Goal: Information Seeking & Learning: Learn about a topic

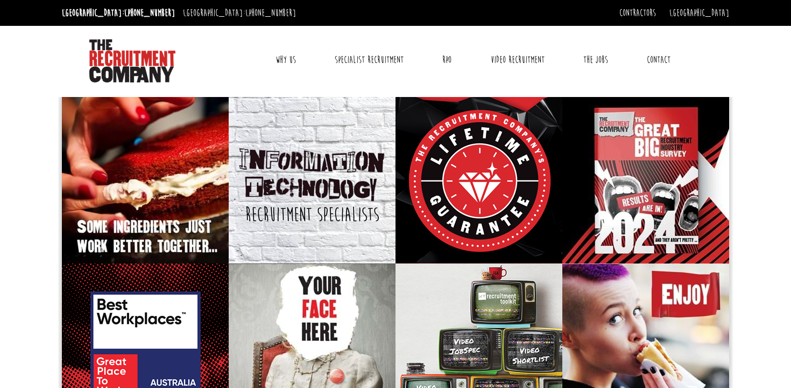
click at [283, 55] on link "Why Us" at bounding box center [286, 59] width 37 height 27
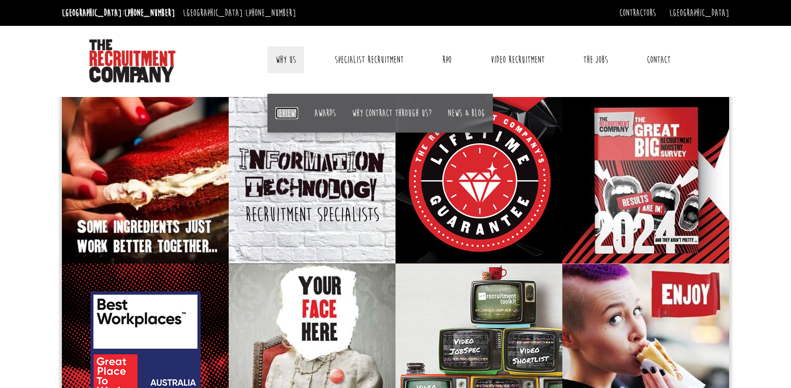
click at [290, 113] on link "Reviews" at bounding box center [287, 113] width 23 height 12
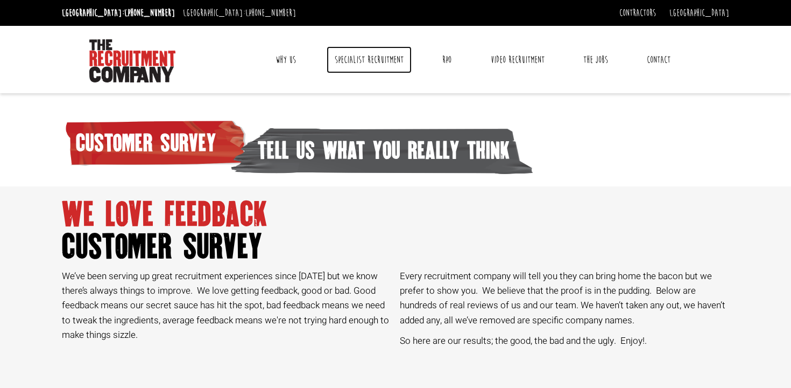
click at [395, 55] on link "Specialist Recruitment" at bounding box center [369, 59] width 85 height 27
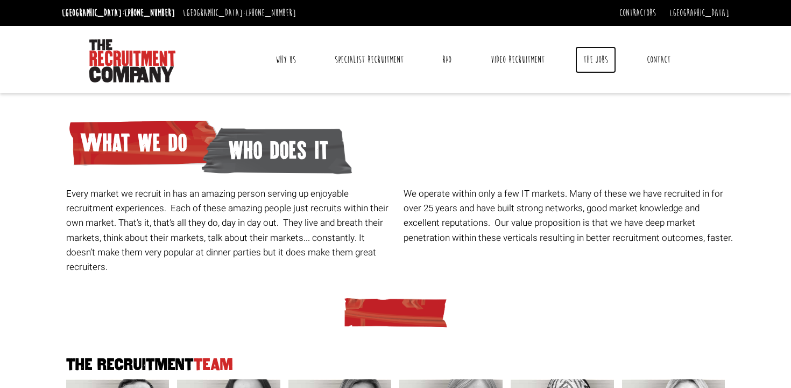
click at [605, 67] on link "The Jobs" at bounding box center [596, 59] width 41 height 27
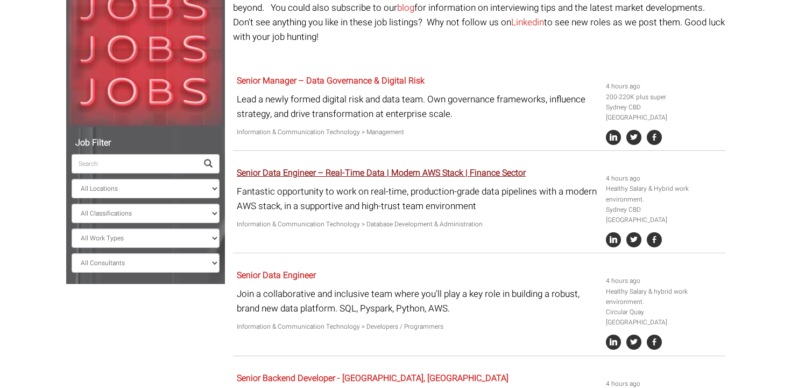
scroll to position [156, 0]
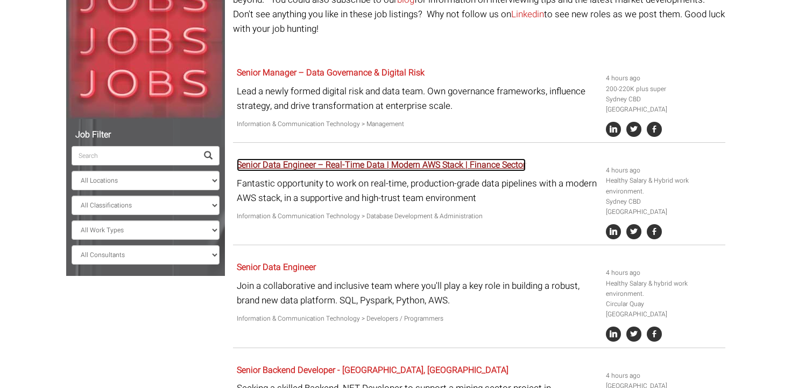
click at [499, 158] on link "Senior Data Engineer – Real-Time Data | Modern AWS Stack | Finance Sector" at bounding box center [381, 164] width 289 height 13
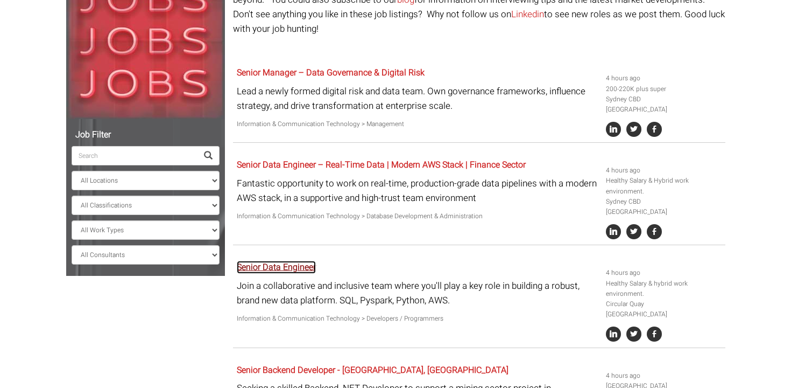
click at [308, 261] on link "Senior Data Engineer" at bounding box center [276, 267] width 79 height 13
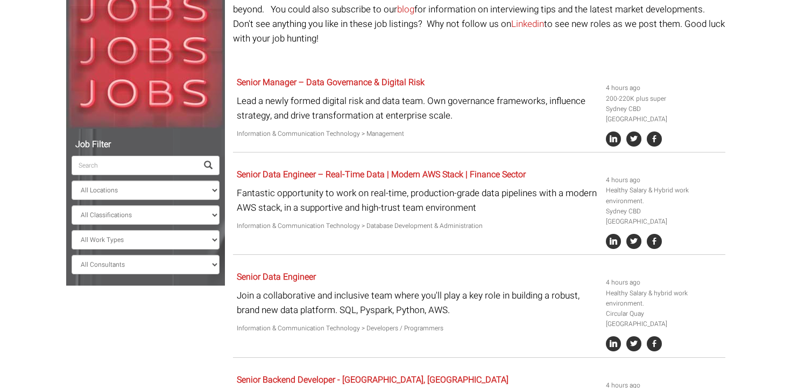
scroll to position [0, 0]
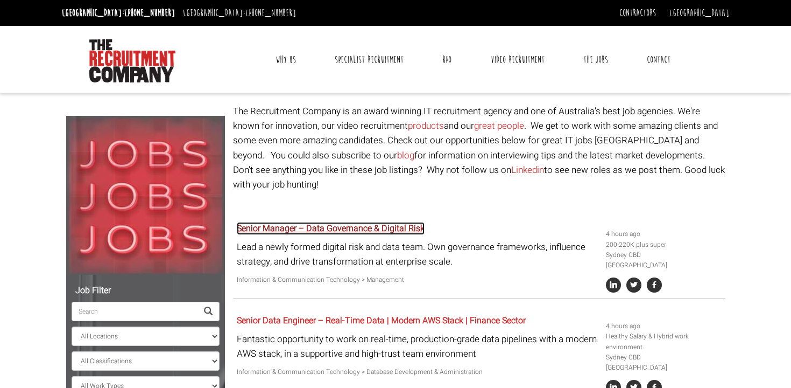
click at [411, 222] on link "Senior Manager – Data Governance & Digital Risk" at bounding box center [331, 228] width 188 height 13
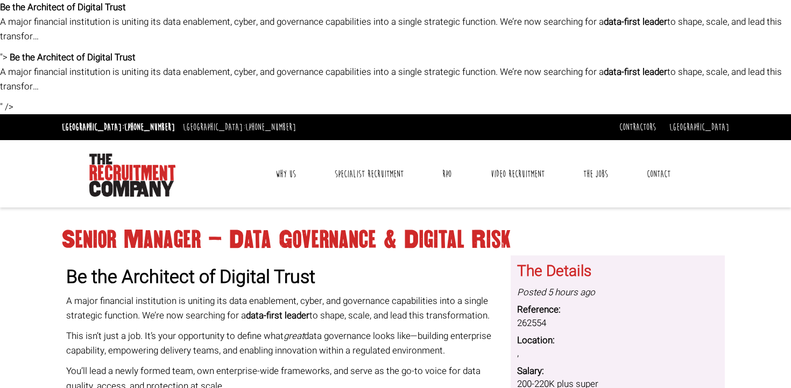
click at [662, 179] on link "Contact" at bounding box center [659, 173] width 40 height 27
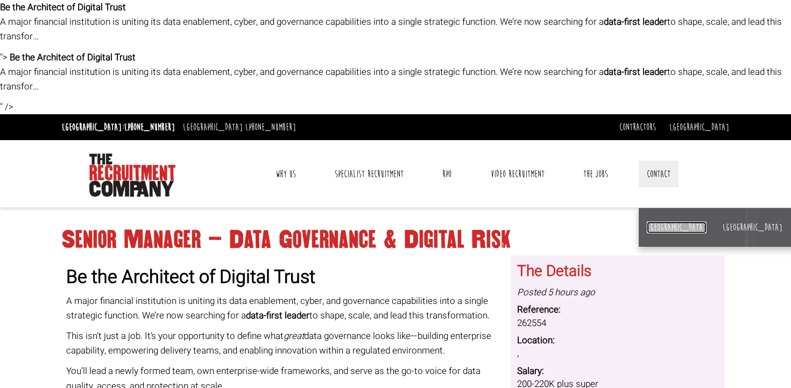
click at [654, 228] on link "[GEOGRAPHIC_DATA]" at bounding box center [677, 227] width 60 height 12
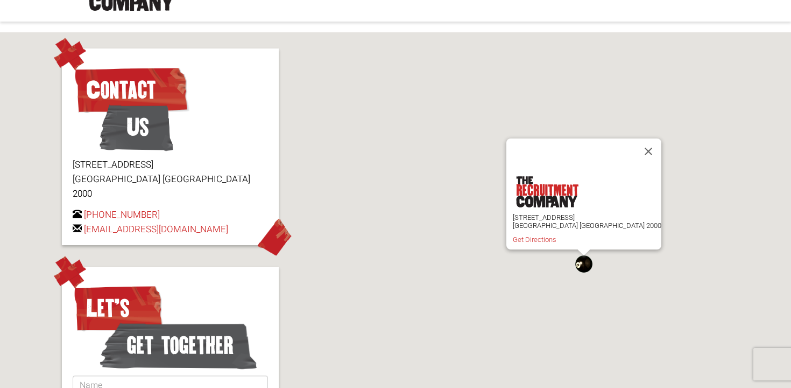
scroll to position [71, 0]
